Goal: Task Accomplishment & Management: Use online tool/utility

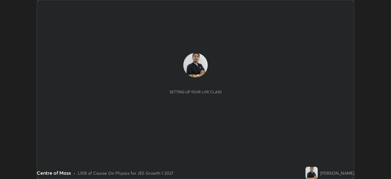
scroll to position [179, 391]
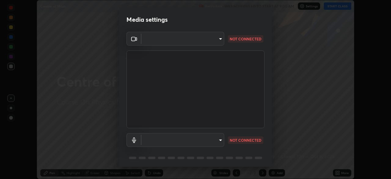
type input "a5a91be9a750efe7fbc997cb1209312c5cc87bcf4e01e7478b4a4ff081da6c32"
type input "default"
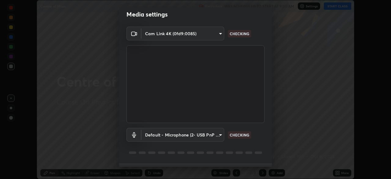
scroll to position [0, 0]
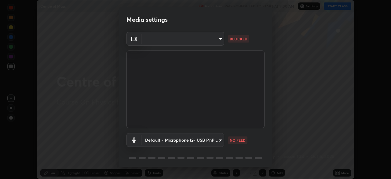
click at [210, 39] on body "Erase all Centre of Mass Recording WAS SCHEDULED TO START AT 9:00 AM Settings S…" at bounding box center [195, 89] width 391 height 179
click at [194, 41] on div at bounding box center [195, 89] width 391 height 179
click at [197, 42] on body "Erase all Centre of Mass Recording WAS SCHEDULED TO START AT 9:00 AM Settings S…" at bounding box center [195, 89] width 391 height 179
click at [202, 41] on div at bounding box center [195, 89] width 391 height 179
click at [199, 44] on body "Erase all Centre of Mass Recording WAS SCHEDULED TO START AT 9:00 AM Settings S…" at bounding box center [195, 89] width 391 height 179
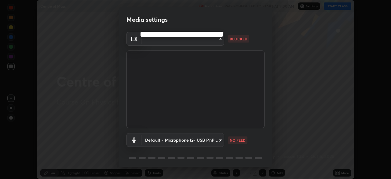
click at [202, 41] on div at bounding box center [195, 89] width 391 height 179
click at [204, 41] on body "Erase all Centre of Mass Recording WAS SCHEDULED TO START AT 9:00 AM Settings S…" at bounding box center [195, 89] width 391 height 179
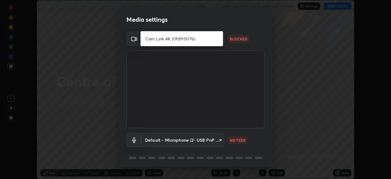
click at [205, 39] on li "Cam Link 4K (0fd9:007b)" at bounding box center [182, 39] width 83 height 10
type input "b6d25206fc9a04b083e8046d4a4ddc30f8853355d2f4fdbf7cbac62844792fad"
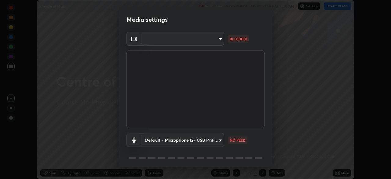
click at [201, 41] on body "Erase all Centre of Mass Recording WAS SCHEDULED TO START AT 9:00 AM Settings S…" at bounding box center [195, 89] width 391 height 179
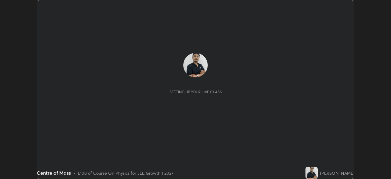
scroll to position [179, 391]
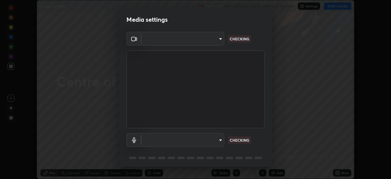
type input "6a58b21e3886260455e3a8f5b68a010b8d66c957dea9152d99a69134fe1af4a5"
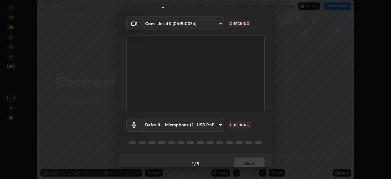
scroll to position [22, 0]
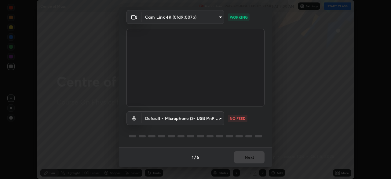
click at [212, 121] on body "Erase all Centre of Mass Recording WAS SCHEDULED TO START AT 9:00 AM Settings S…" at bounding box center [195, 89] width 391 height 179
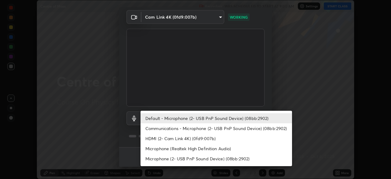
click at [214, 129] on li "Communications - Microphone (2- USB PnP Sound Device) (08bb:2902)" at bounding box center [217, 128] width 152 height 10
type input "communications"
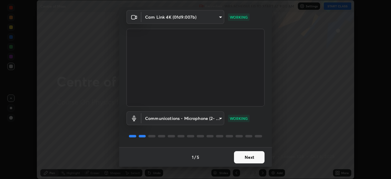
click at [250, 160] on button "Next" at bounding box center [249, 157] width 31 height 12
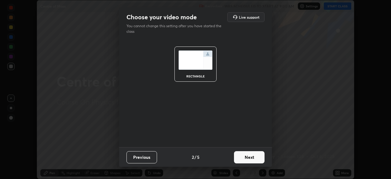
click at [252, 161] on button "Next" at bounding box center [249, 157] width 31 height 12
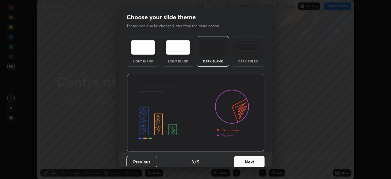
click at [252, 162] on button "Next" at bounding box center [249, 162] width 31 height 12
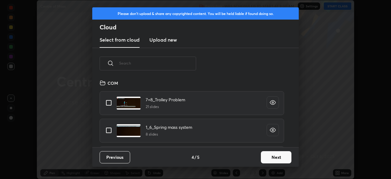
click at [269, 158] on button "Next" at bounding box center [276, 157] width 31 height 12
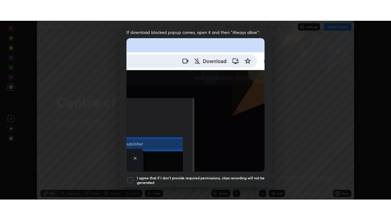
scroll to position [146, 0]
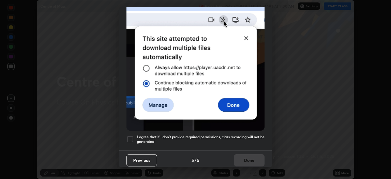
click at [131, 135] on div at bounding box center [130, 138] width 7 height 7
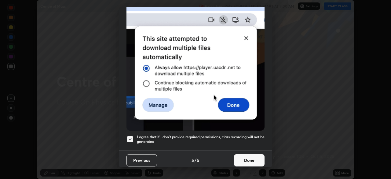
click at [247, 159] on button "Done" at bounding box center [249, 160] width 31 height 12
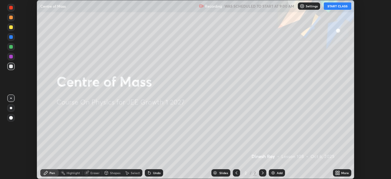
click at [342, 172] on div "More" at bounding box center [346, 172] width 8 height 3
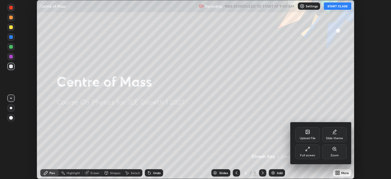
click at [314, 154] on div "Full screen" at bounding box center [307, 155] width 15 height 3
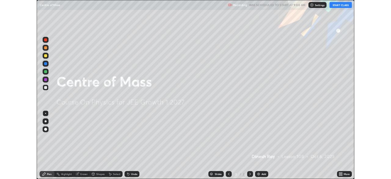
scroll to position [220, 391]
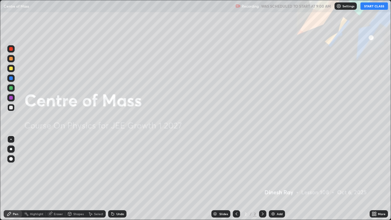
click at [375, 6] on button "START CLASS" at bounding box center [375, 5] width 28 height 7
click at [13, 151] on div at bounding box center [10, 149] width 7 height 7
click at [12, 68] on div at bounding box center [11, 69] width 4 height 4
click at [11, 67] on div at bounding box center [11, 69] width 4 height 4
click at [10, 58] on div at bounding box center [11, 59] width 4 height 4
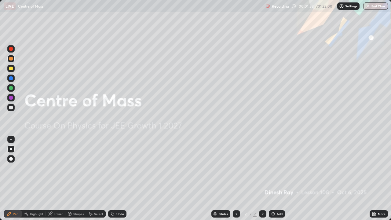
click at [117, 179] on div "Undo" at bounding box center [120, 214] width 8 height 3
click at [123, 179] on div "Undo" at bounding box center [120, 214] width 8 height 3
click at [124, 179] on div "Undo" at bounding box center [117, 213] width 18 height 7
click at [125, 179] on div "Undo" at bounding box center [117, 213] width 18 height 7
click at [13, 67] on div at bounding box center [10, 68] width 7 height 7
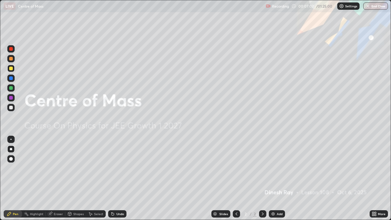
click at [277, 179] on div "Add" at bounding box center [280, 214] width 6 height 3
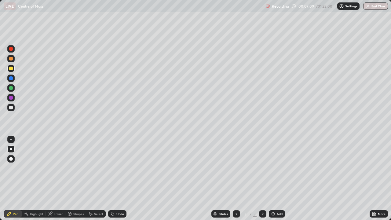
click at [13, 106] on div at bounding box center [11, 108] width 4 height 4
click at [13, 68] on div at bounding box center [10, 68] width 7 height 7
click at [11, 71] on div at bounding box center [10, 68] width 7 height 7
click at [12, 76] on div at bounding box center [11, 78] width 4 height 4
click at [11, 68] on div at bounding box center [11, 69] width 4 height 4
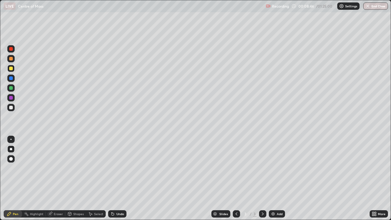
click at [11, 80] on div at bounding box center [11, 78] width 4 height 4
click at [14, 89] on div at bounding box center [10, 87] width 7 height 7
click at [11, 108] on div at bounding box center [11, 108] width 4 height 4
click at [13, 69] on div at bounding box center [10, 68] width 7 height 7
click at [11, 80] on div at bounding box center [11, 78] width 4 height 4
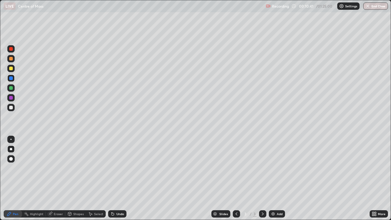
click at [11, 51] on div at bounding box center [10, 48] width 7 height 7
click at [11, 68] on div at bounding box center [11, 69] width 4 height 4
click at [11, 88] on div at bounding box center [11, 88] width 4 height 4
click at [13, 47] on div at bounding box center [10, 48] width 7 height 7
click at [270, 179] on div "Add" at bounding box center [277, 213] width 16 height 7
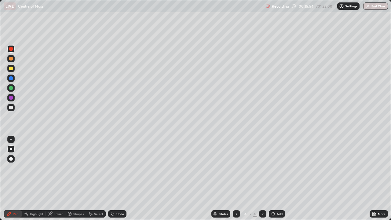
click at [10, 61] on div at bounding box center [10, 58] width 7 height 7
click at [11, 69] on div at bounding box center [11, 69] width 4 height 4
click at [117, 179] on div "Undo" at bounding box center [117, 213] width 18 height 7
click at [10, 109] on div at bounding box center [11, 108] width 4 height 4
click at [58, 179] on div "Eraser" at bounding box center [56, 213] width 20 height 7
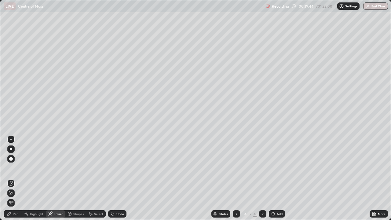
click at [10, 179] on icon at bounding box center [9, 214] width 5 height 5
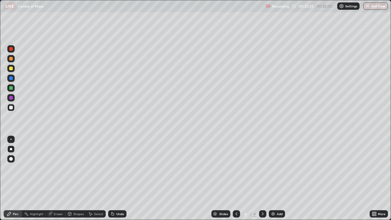
click at [274, 179] on img at bounding box center [273, 214] width 5 height 5
click at [10, 68] on div at bounding box center [11, 69] width 4 height 4
click at [15, 109] on div at bounding box center [11, 108] width 10 height 10
click at [11, 78] on div at bounding box center [11, 78] width 4 height 4
click at [14, 179] on div "Pen" at bounding box center [13, 213] width 18 height 7
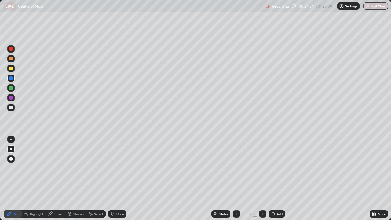
click at [14, 109] on div at bounding box center [10, 107] width 7 height 7
click at [11, 70] on div at bounding box center [11, 69] width 4 height 4
click at [13, 111] on div at bounding box center [10, 108] width 7 height 10
click at [112, 179] on icon at bounding box center [113, 214] width 2 height 2
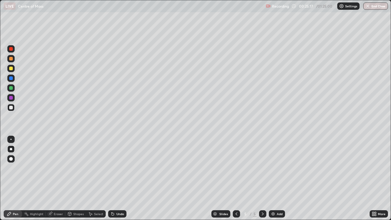
click at [114, 179] on div "Undo" at bounding box center [117, 213] width 18 height 7
click at [10, 70] on div at bounding box center [11, 69] width 4 height 4
click at [11, 91] on div at bounding box center [10, 87] width 7 height 7
click at [276, 179] on div "Add" at bounding box center [277, 213] width 16 height 7
click at [11, 60] on div at bounding box center [11, 59] width 4 height 4
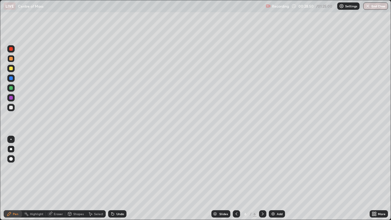
click at [13, 108] on div at bounding box center [10, 107] width 7 height 7
click at [14, 76] on div at bounding box center [10, 78] width 7 height 7
click at [11, 89] on div at bounding box center [11, 88] width 4 height 4
click at [78, 179] on div "Shapes" at bounding box center [78, 214] width 10 height 3
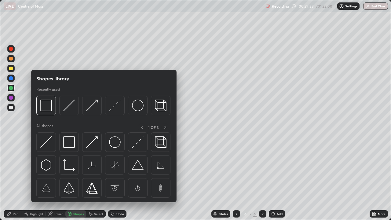
click at [91, 109] on img at bounding box center [92, 106] width 12 height 12
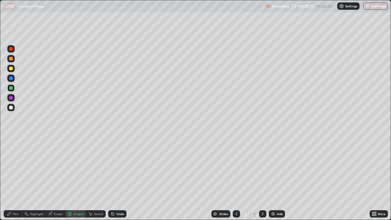
click at [13, 109] on div at bounding box center [10, 107] width 7 height 7
click at [11, 179] on icon at bounding box center [9, 214] width 5 height 5
click at [13, 79] on div at bounding box center [11, 78] width 4 height 4
click at [9, 71] on div at bounding box center [10, 68] width 7 height 7
click at [120, 179] on div "Undo" at bounding box center [120, 214] width 8 height 3
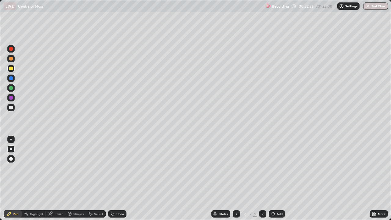
click at [54, 179] on div "Eraser" at bounding box center [56, 213] width 20 height 7
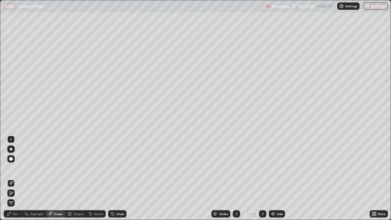
click at [6, 179] on div "Pen" at bounding box center [13, 213] width 18 height 7
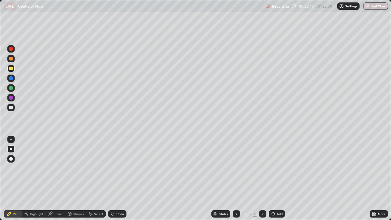
click at [11, 80] on div at bounding box center [11, 78] width 4 height 4
click at [11, 87] on div at bounding box center [11, 88] width 4 height 4
click at [13, 68] on div at bounding box center [10, 68] width 7 height 7
click at [13, 61] on div at bounding box center [10, 58] width 7 height 7
click at [275, 179] on img at bounding box center [273, 214] width 5 height 5
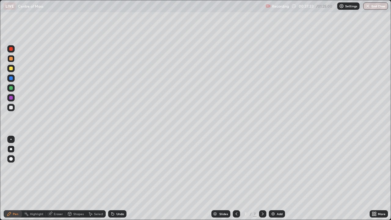
click at [81, 179] on div "Shapes" at bounding box center [78, 214] width 10 height 3
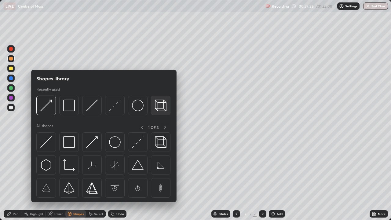
click at [157, 110] on img at bounding box center [161, 106] width 12 height 12
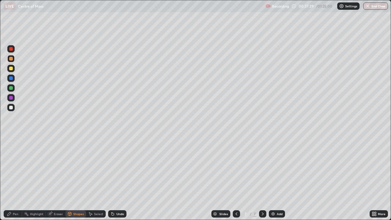
click at [74, 179] on div "Shapes" at bounding box center [78, 214] width 10 height 3
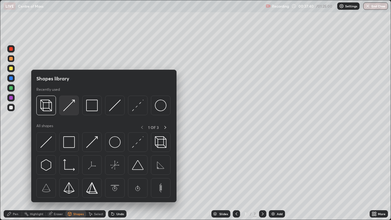
click at [70, 110] on img at bounding box center [69, 106] width 12 height 12
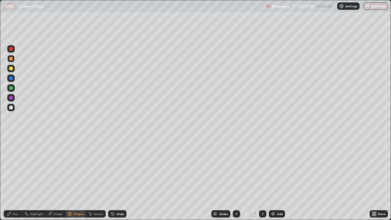
click at [16, 179] on div "Pen" at bounding box center [13, 213] width 18 height 7
click at [13, 108] on div at bounding box center [10, 107] width 7 height 7
click at [12, 79] on div at bounding box center [11, 78] width 4 height 4
click at [11, 58] on div at bounding box center [11, 59] width 4 height 4
click at [10, 80] on div at bounding box center [11, 78] width 4 height 4
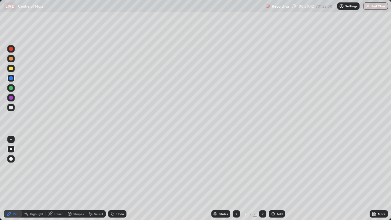
click at [9, 69] on div at bounding box center [11, 69] width 4 height 4
click at [50, 179] on div "Eraser" at bounding box center [56, 214] width 20 height 12
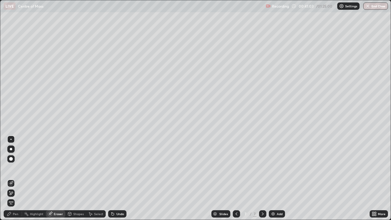
click at [12, 179] on div "Pen" at bounding box center [13, 213] width 18 height 7
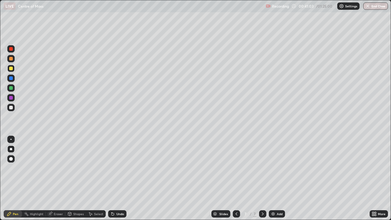
click at [11, 108] on div at bounding box center [11, 108] width 4 height 4
click at [12, 71] on div at bounding box center [10, 68] width 7 height 7
click at [274, 179] on div "Add" at bounding box center [277, 213] width 16 height 7
click at [13, 79] on div at bounding box center [10, 78] width 7 height 7
click at [13, 69] on div at bounding box center [11, 69] width 4 height 4
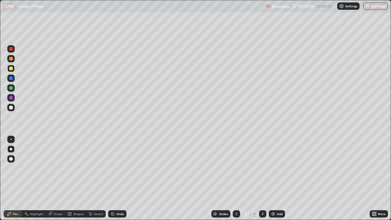
click at [12, 110] on div at bounding box center [10, 107] width 7 height 7
click at [120, 179] on div "Undo" at bounding box center [120, 214] width 8 height 3
click at [13, 72] on div at bounding box center [10, 68] width 7 height 7
click at [125, 179] on div "Undo" at bounding box center [117, 213] width 18 height 7
click at [14, 108] on div at bounding box center [10, 107] width 7 height 7
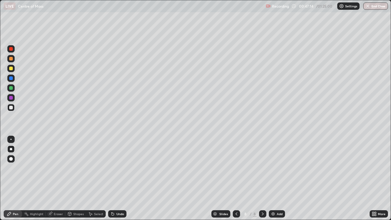
click at [8, 69] on div at bounding box center [10, 68] width 7 height 7
click at [277, 179] on div "Add" at bounding box center [280, 214] width 6 height 3
click at [13, 107] on div at bounding box center [11, 108] width 4 height 4
click at [117, 179] on div "Undo" at bounding box center [117, 213] width 18 height 7
click at [116, 179] on div "Undo" at bounding box center [117, 213] width 18 height 7
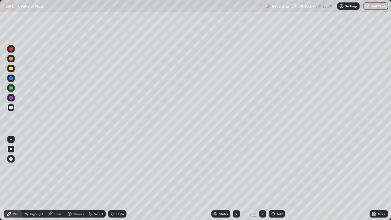
click at [115, 179] on div "Undo" at bounding box center [117, 213] width 18 height 7
click at [118, 179] on div "Undo" at bounding box center [120, 214] width 8 height 3
click at [13, 69] on div at bounding box center [11, 69] width 4 height 4
click at [119, 179] on div "Undo" at bounding box center [120, 214] width 8 height 3
click at [120, 179] on div "Undo" at bounding box center [120, 214] width 8 height 3
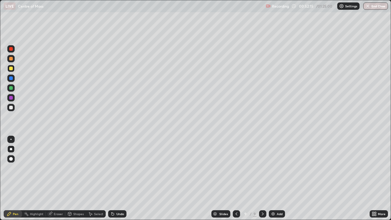
click at [118, 179] on div "Undo" at bounding box center [120, 214] width 8 height 3
click at [117, 179] on div "Undo" at bounding box center [117, 213] width 18 height 7
click at [118, 179] on div "Undo" at bounding box center [120, 214] width 8 height 3
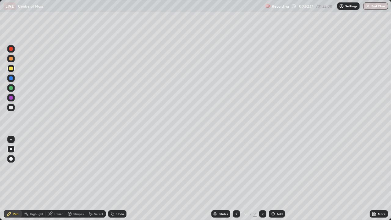
click at [58, 179] on div "Eraser" at bounding box center [56, 213] width 20 height 7
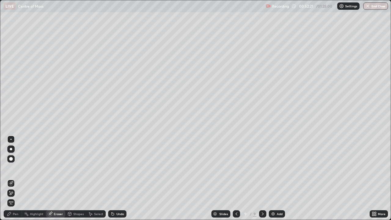
click at [15, 179] on div "Pen" at bounding box center [16, 214] width 6 height 3
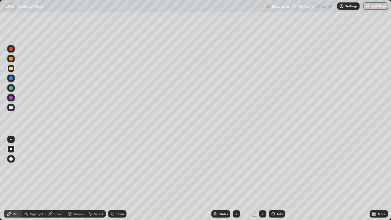
click at [14, 108] on div at bounding box center [10, 107] width 7 height 7
click at [11, 78] on div at bounding box center [11, 78] width 4 height 4
click at [14, 70] on div at bounding box center [10, 68] width 7 height 7
click at [53, 179] on div "Eraser" at bounding box center [56, 213] width 20 height 7
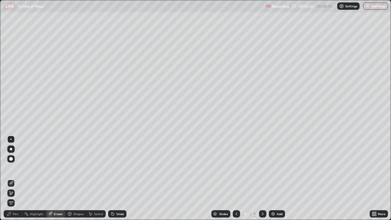
click at [12, 179] on div "Pen" at bounding box center [13, 213] width 18 height 7
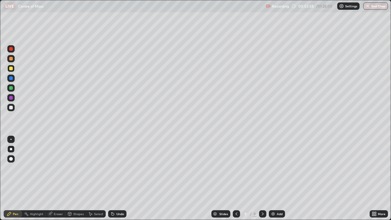
click at [13, 81] on div at bounding box center [10, 78] width 7 height 7
click at [11, 108] on div at bounding box center [11, 108] width 4 height 4
click at [11, 69] on div at bounding box center [11, 69] width 4 height 4
click at [277, 179] on div "Add" at bounding box center [280, 214] width 6 height 3
click at [12, 107] on div at bounding box center [11, 108] width 4 height 4
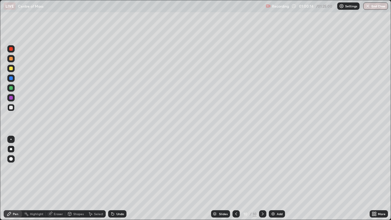
click at [11, 66] on div at bounding box center [10, 68] width 7 height 7
click at [12, 78] on div at bounding box center [11, 78] width 4 height 4
click at [279, 179] on div "Add" at bounding box center [280, 214] width 6 height 3
click at [12, 69] on div at bounding box center [11, 69] width 4 height 4
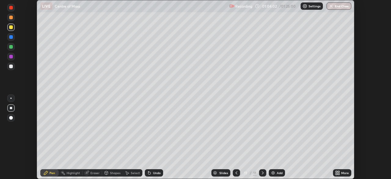
click at [342, 175] on div "More" at bounding box center [342, 172] width 18 height 7
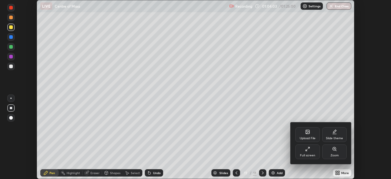
click at [308, 152] on div "Full screen" at bounding box center [308, 151] width 24 height 15
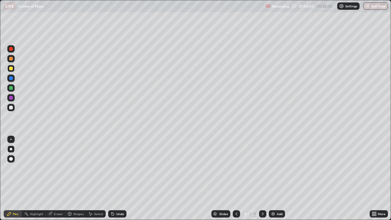
scroll to position [220, 391]
click at [14, 109] on div at bounding box center [10, 107] width 7 height 7
click at [14, 110] on div at bounding box center [10, 107] width 7 height 7
click at [11, 87] on div at bounding box center [11, 88] width 4 height 4
click at [121, 179] on div "Undo" at bounding box center [120, 214] width 8 height 3
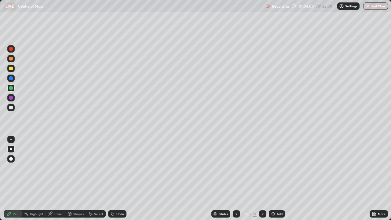
click at [79, 179] on div "Shapes" at bounding box center [75, 213] width 21 height 7
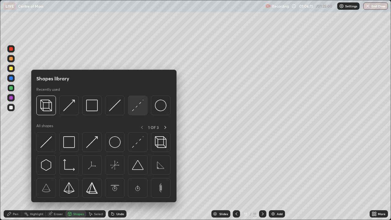
click at [138, 109] on img at bounding box center [138, 106] width 12 height 12
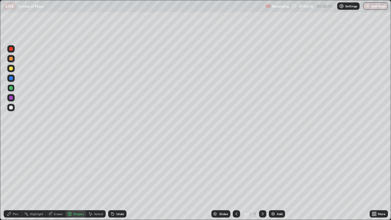
click at [58, 179] on div "Eraser" at bounding box center [58, 214] width 9 height 3
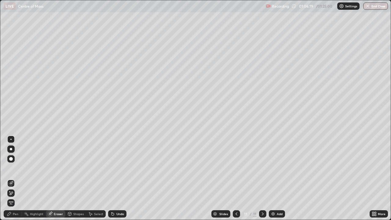
click at [9, 179] on icon at bounding box center [9, 214] width 5 height 5
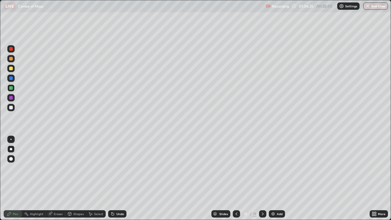
click at [9, 71] on div at bounding box center [10, 68] width 7 height 7
click at [12, 109] on div at bounding box center [11, 108] width 4 height 4
click at [11, 80] on div at bounding box center [11, 78] width 4 height 4
click at [9, 69] on div at bounding box center [11, 69] width 4 height 4
click at [123, 179] on div "Undo" at bounding box center [120, 214] width 8 height 3
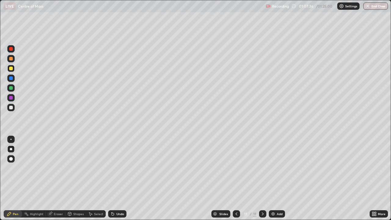
click at [122, 179] on div "Undo" at bounding box center [120, 214] width 8 height 3
click at [120, 179] on div "Undo" at bounding box center [120, 214] width 8 height 3
click at [121, 179] on div "Undo" at bounding box center [117, 213] width 18 height 7
click at [122, 179] on div "Undo" at bounding box center [117, 213] width 18 height 7
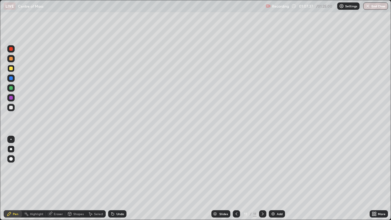
click at [122, 179] on div "Undo" at bounding box center [117, 213] width 18 height 7
click at [119, 179] on div "Undo" at bounding box center [120, 214] width 8 height 3
click at [120, 179] on div "Undo" at bounding box center [120, 214] width 8 height 3
click at [13, 109] on div at bounding box center [11, 108] width 4 height 4
click at [13, 72] on div at bounding box center [10, 68] width 7 height 7
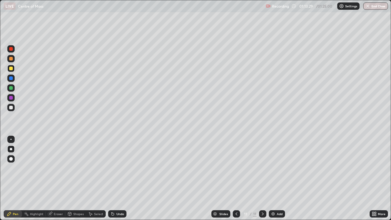
click at [271, 179] on div "Add" at bounding box center [277, 213] width 16 height 7
click at [119, 179] on div "Undo" at bounding box center [117, 213] width 18 height 7
click at [11, 108] on div at bounding box center [11, 108] width 4 height 4
click at [12, 79] on div at bounding box center [11, 78] width 4 height 4
click at [120, 179] on div "Undo" at bounding box center [117, 213] width 18 height 7
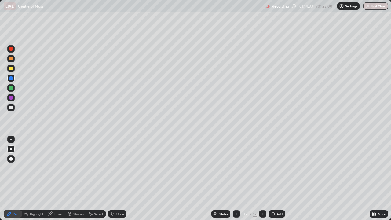
click at [13, 110] on div at bounding box center [10, 107] width 7 height 7
click at [13, 69] on div at bounding box center [10, 68] width 7 height 7
click at [12, 109] on div at bounding box center [10, 107] width 7 height 7
click at [11, 69] on div at bounding box center [11, 69] width 4 height 4
click at [14, 110] on div at bounding box center [10, 107] width 7 height 7
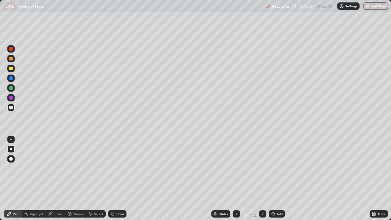
click at [12, 78] on div at bounding box center [11, 78] width 4 height 4
click at [9, 68] on div at bounding box center [10, 68] width 7 height 7
click at [380, 6] on button "End Class" at bounding box center [376, 5] width 24 height 7
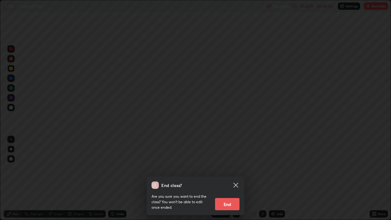
click at [227, 179] on button "End" at bounding box center [227, 204] width 24 height 12
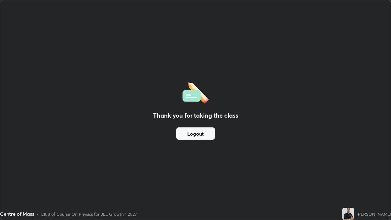
click at [205, 137] on button "Logout" at bounding box center [195, 134] width 39 height 12
